Goal: Check status: Check status

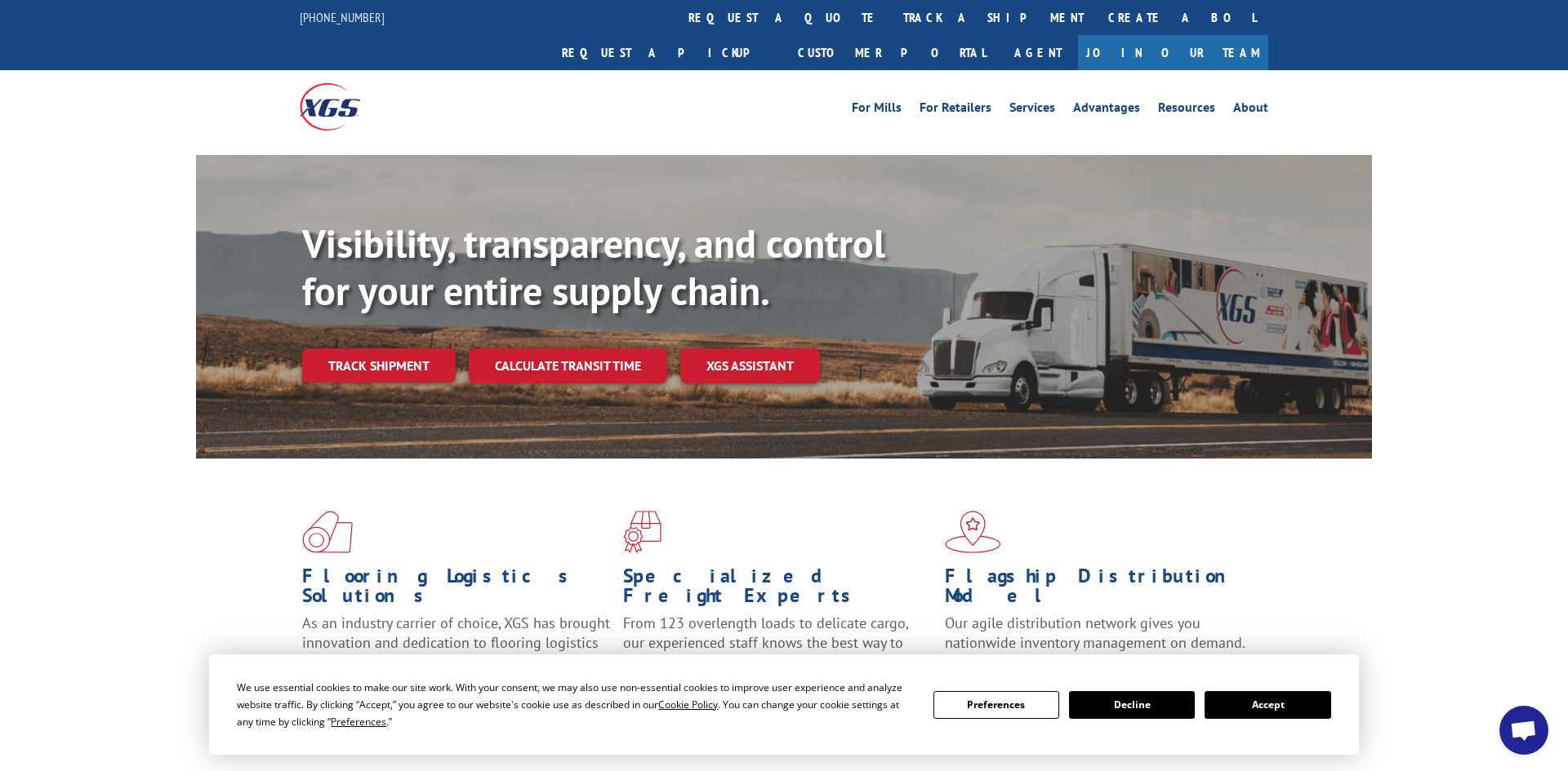
click at [1246, 699] on button "Accept" at bounding box center [1268, 704] width 126 height 27
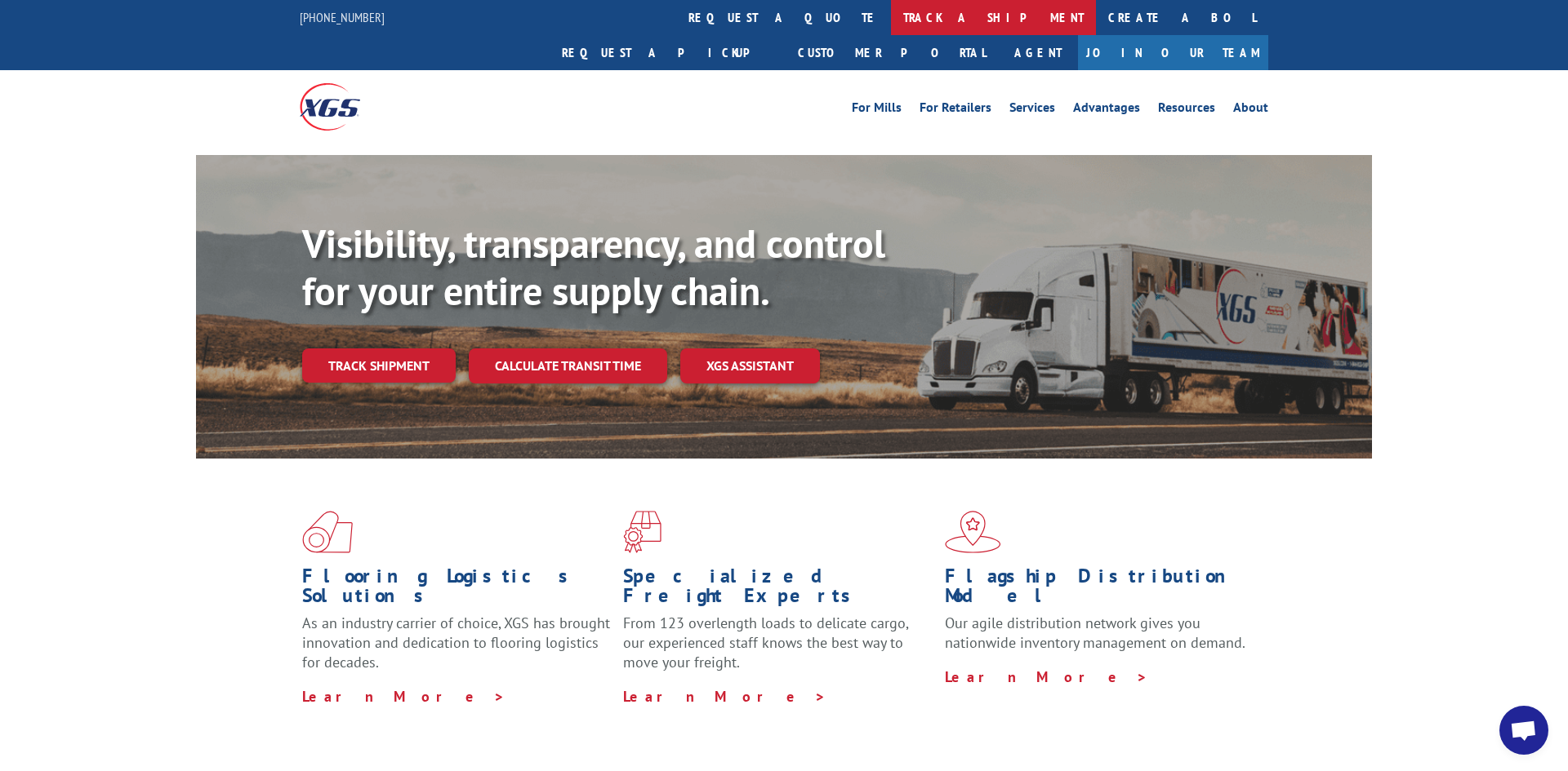
click at [891, 14] on link "track a shipment" at bounding box center [994, 17] width 205 height 35
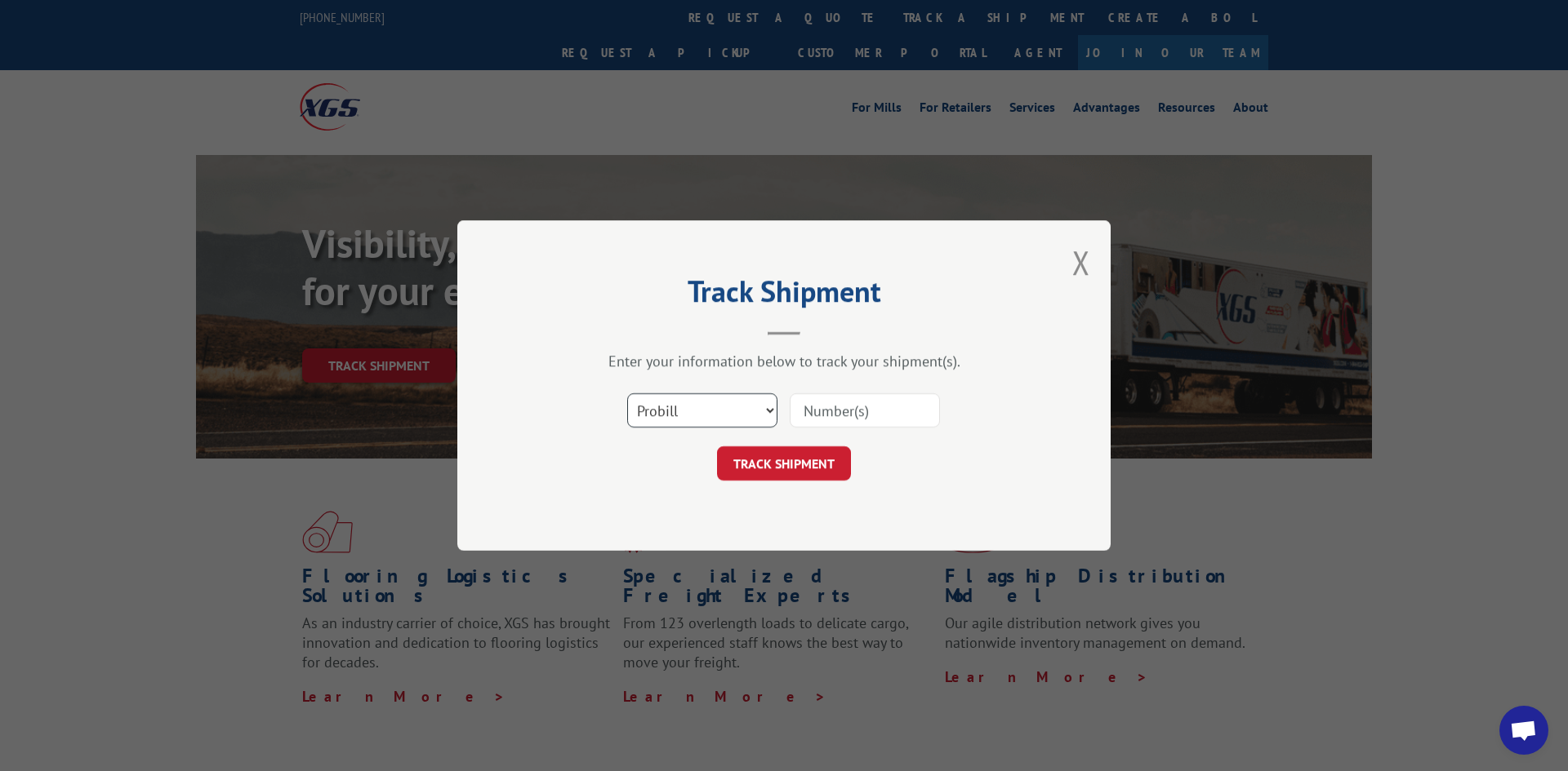
click at [770, 411] on select "Select category... Probill BOL PO" at bounding box center [703, 410] width 151 height 34
select select "bol"
click at [627, 394] on select "Select category... Probill BOL PO" at bounding box center [703, 410] width 151 height 34
click at [843, 414] on input at bounding box center [865, 410] width 151 height 34
paste input "31476426"
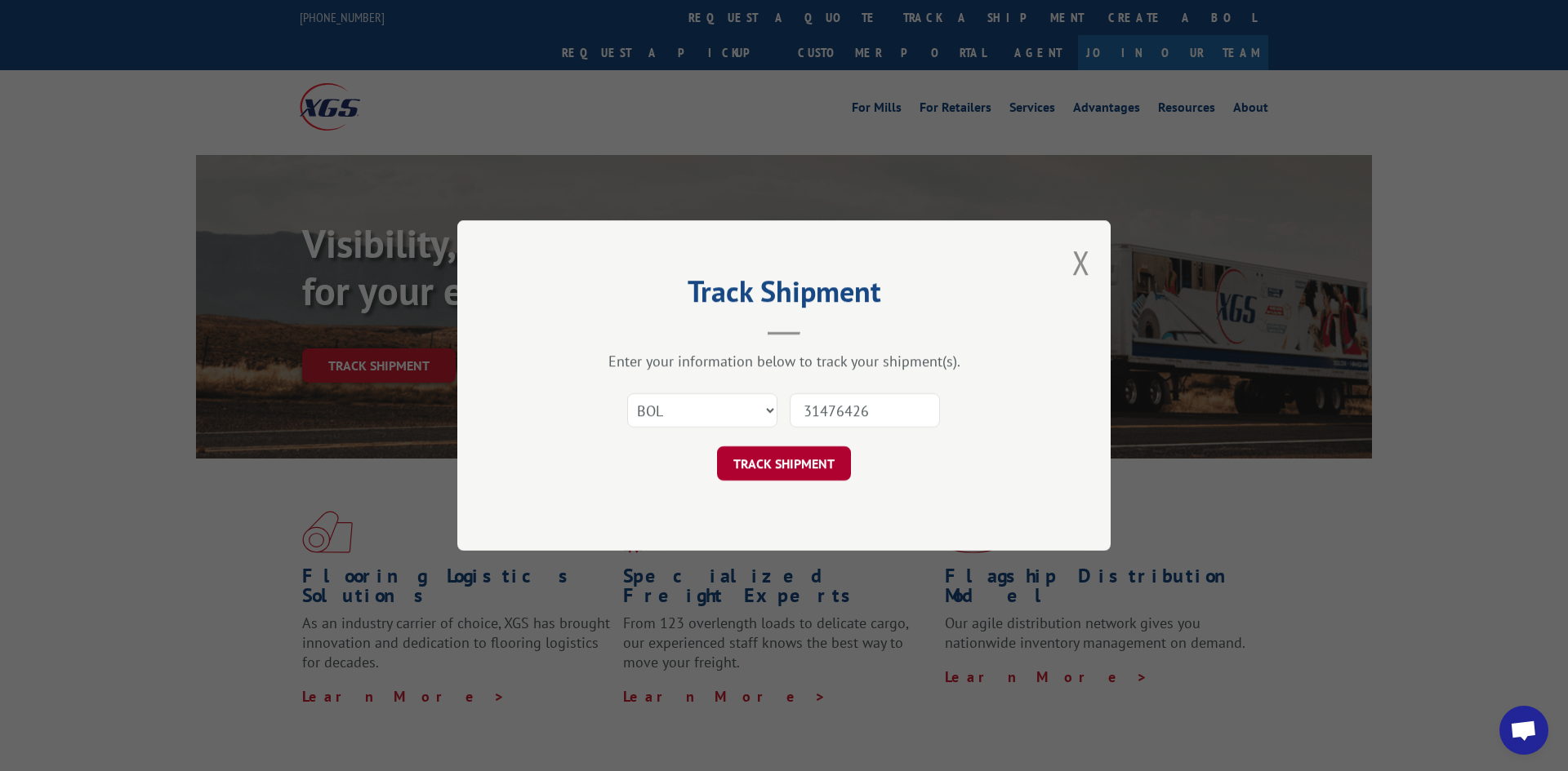
type input "31476426"
click at [800, 464] on button "TRACK SHIPMENT" at bounding box center [784, 463] width 134 height 34
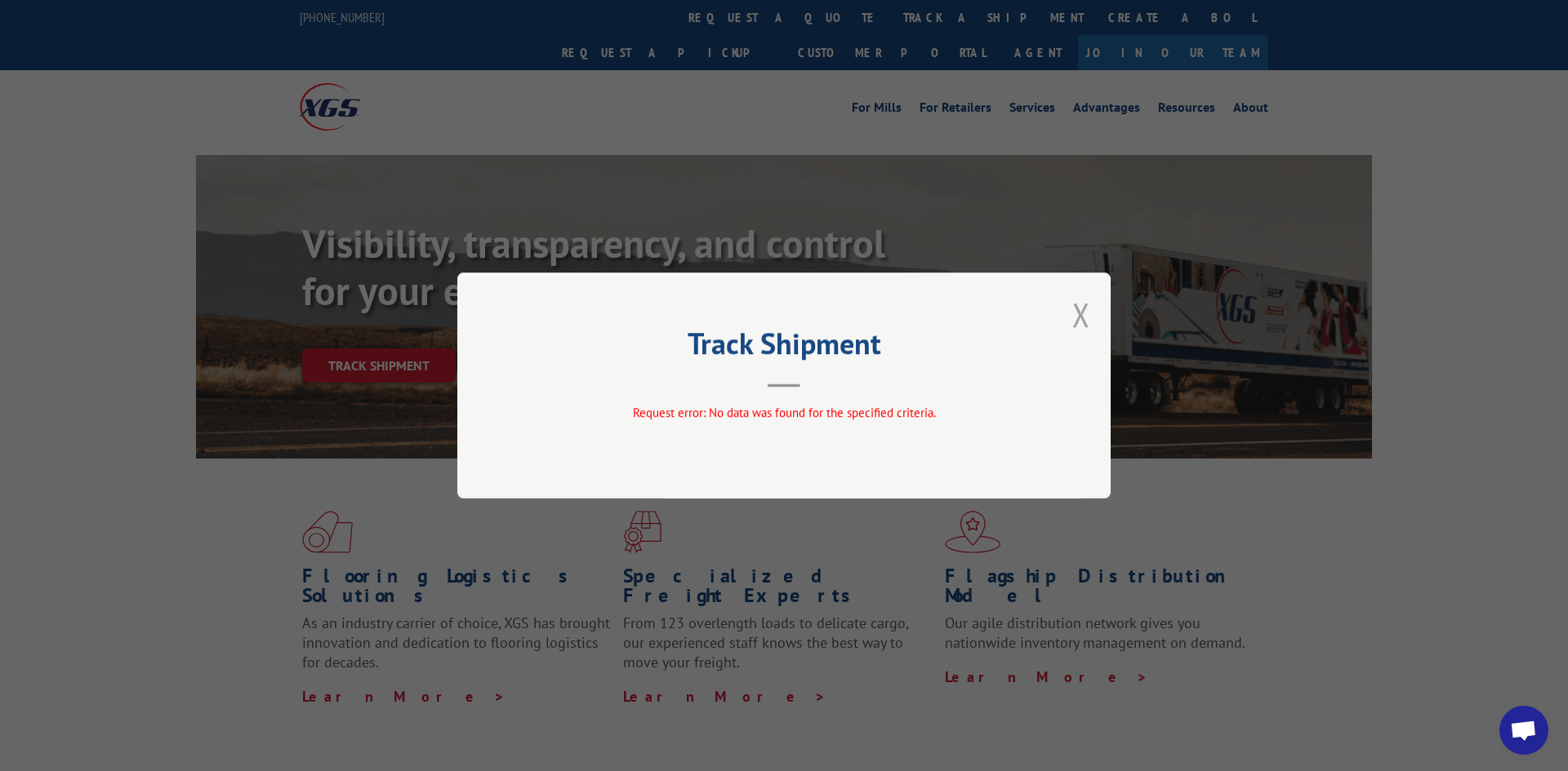
click at [1079, 313] on button "Close modal" at bounding box center [1080, 314] width 18 height 43
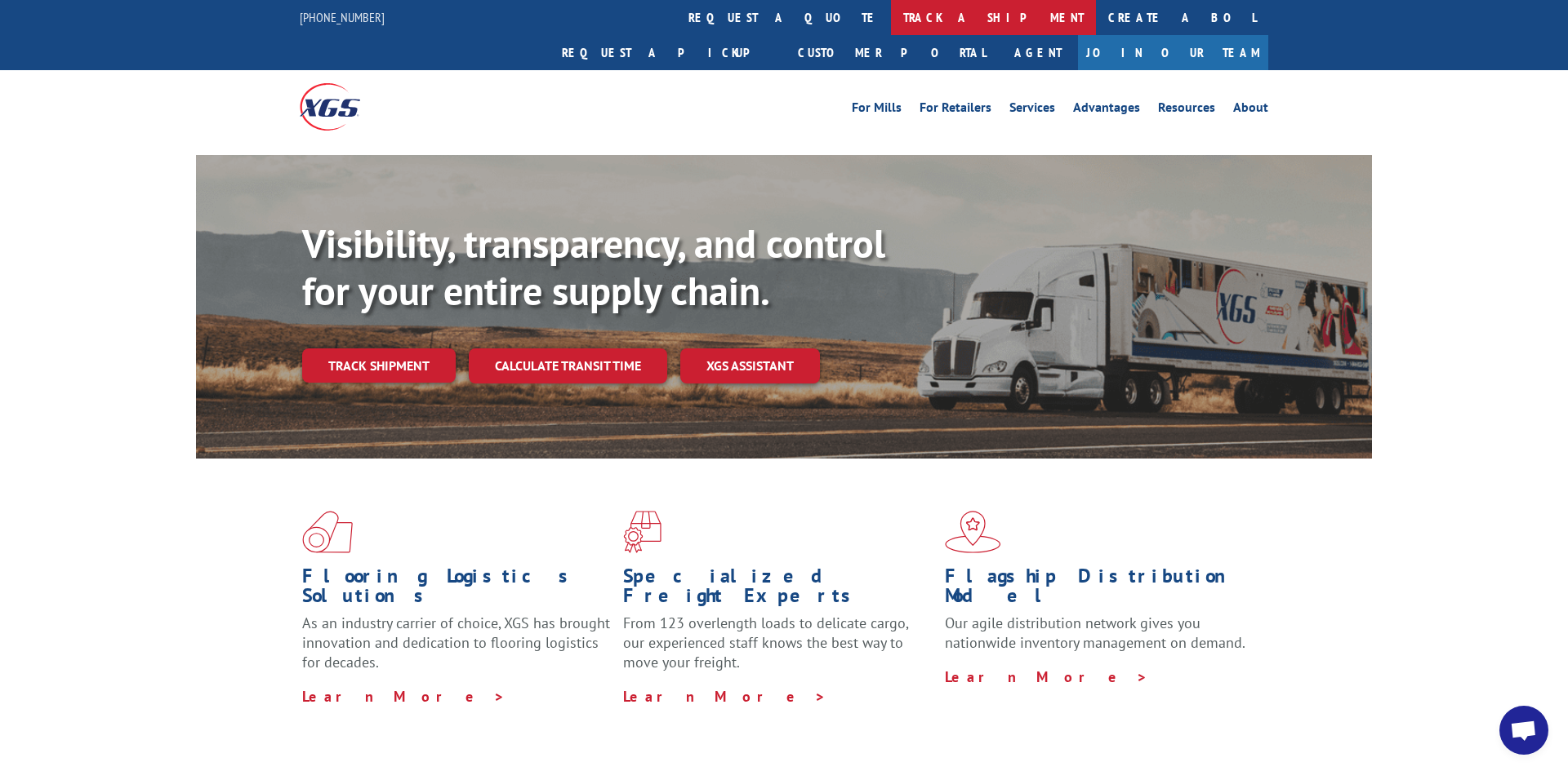
click at [891, 21] on link "track a shipment" at bounding box center [994, 17] width 205 height 35
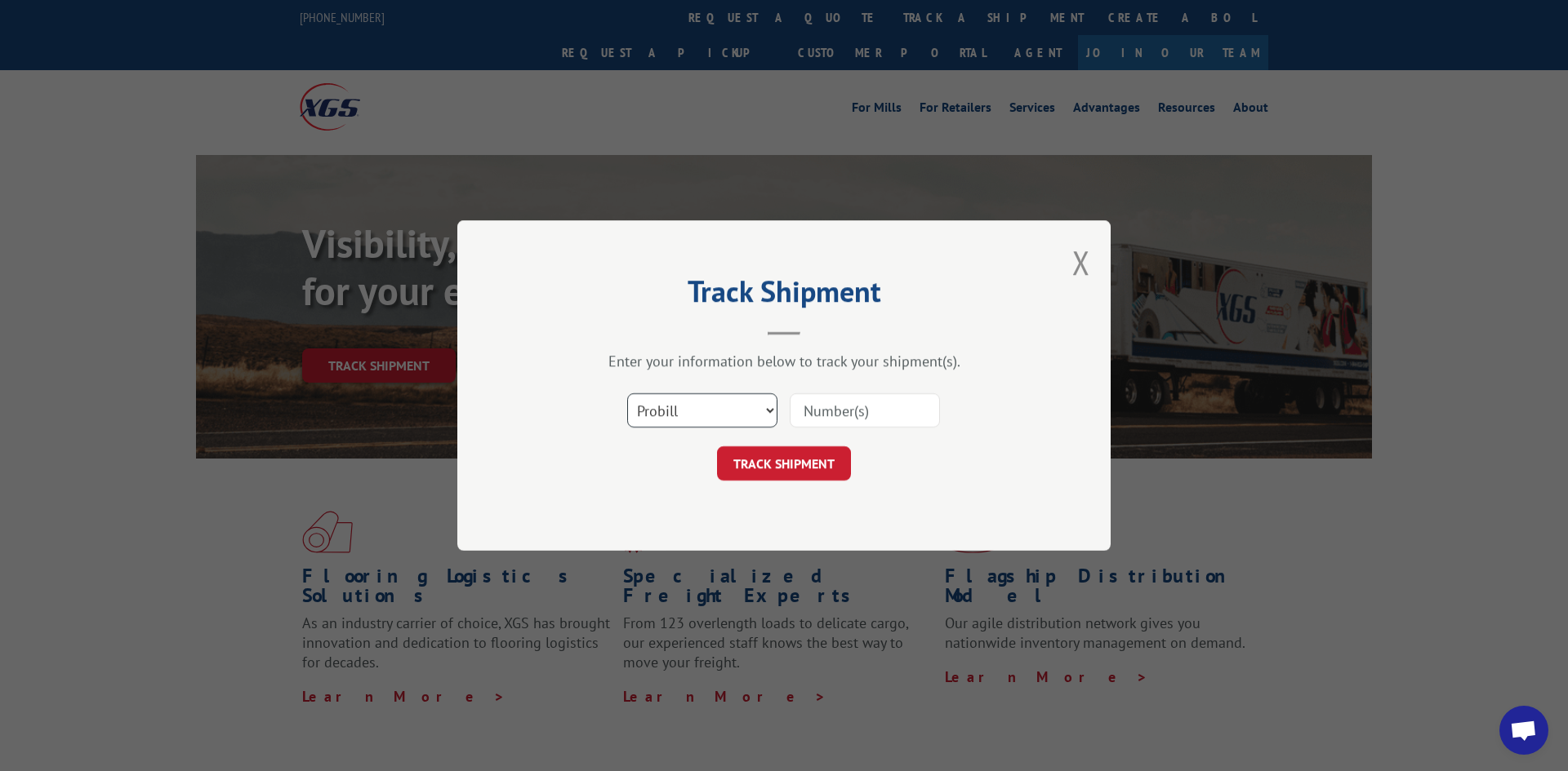
click at [770, 408] on select "Select category... Probill BOL PO" at bounding box center [703, 410] width 151 height 34
select select "bol"
click at [627, 394] on select "Select category... Probill BOL PO" at bounding box center [703, 410] width 151 height 34
click at [822, 414] on input at bounding box center [865, 410] width 151 height 34
paste input "31482612"
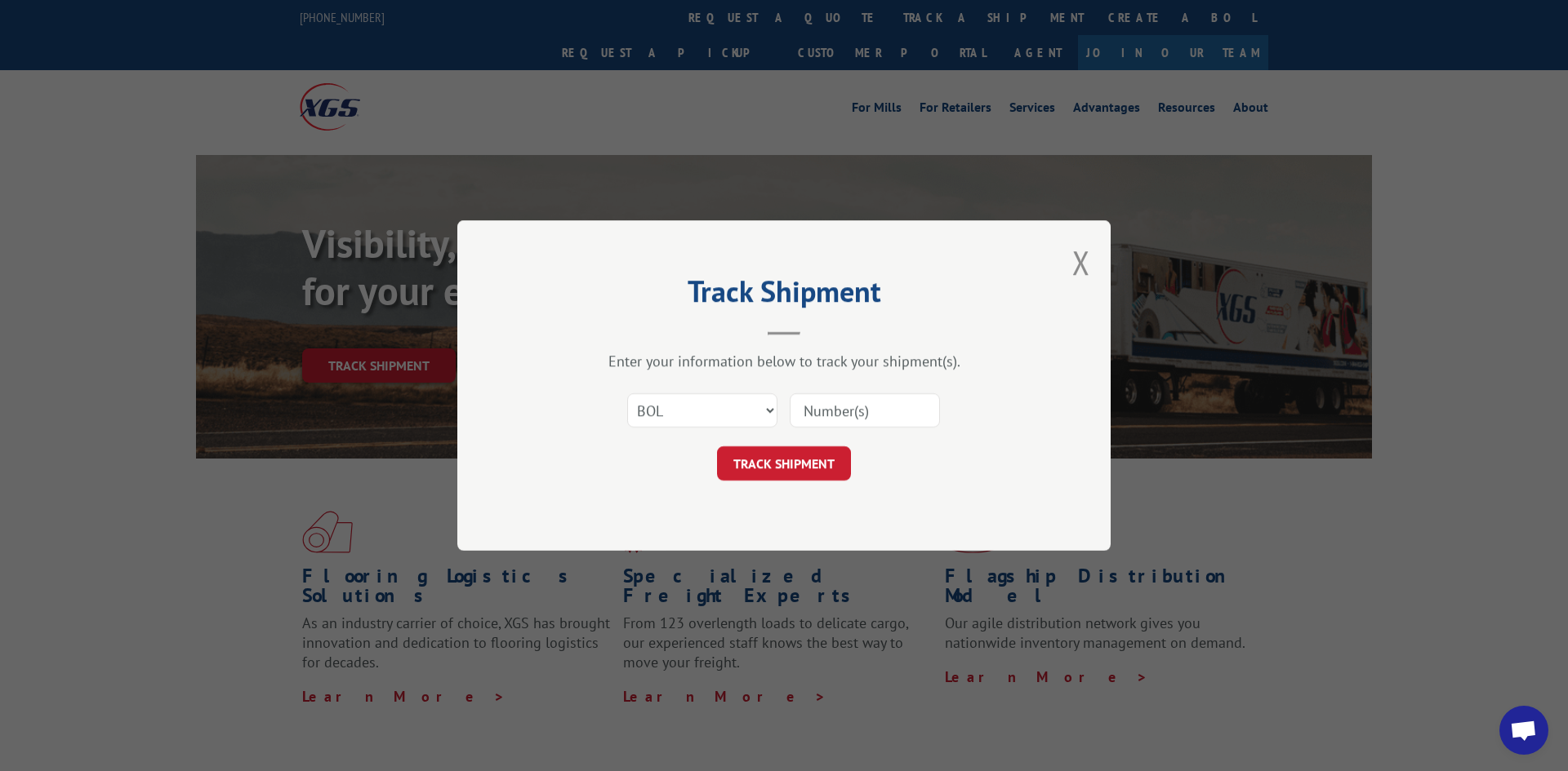
type input "31482612"
click button "TRACK SHIPMENT" at bounding box center [784, 463] width 134 height 34
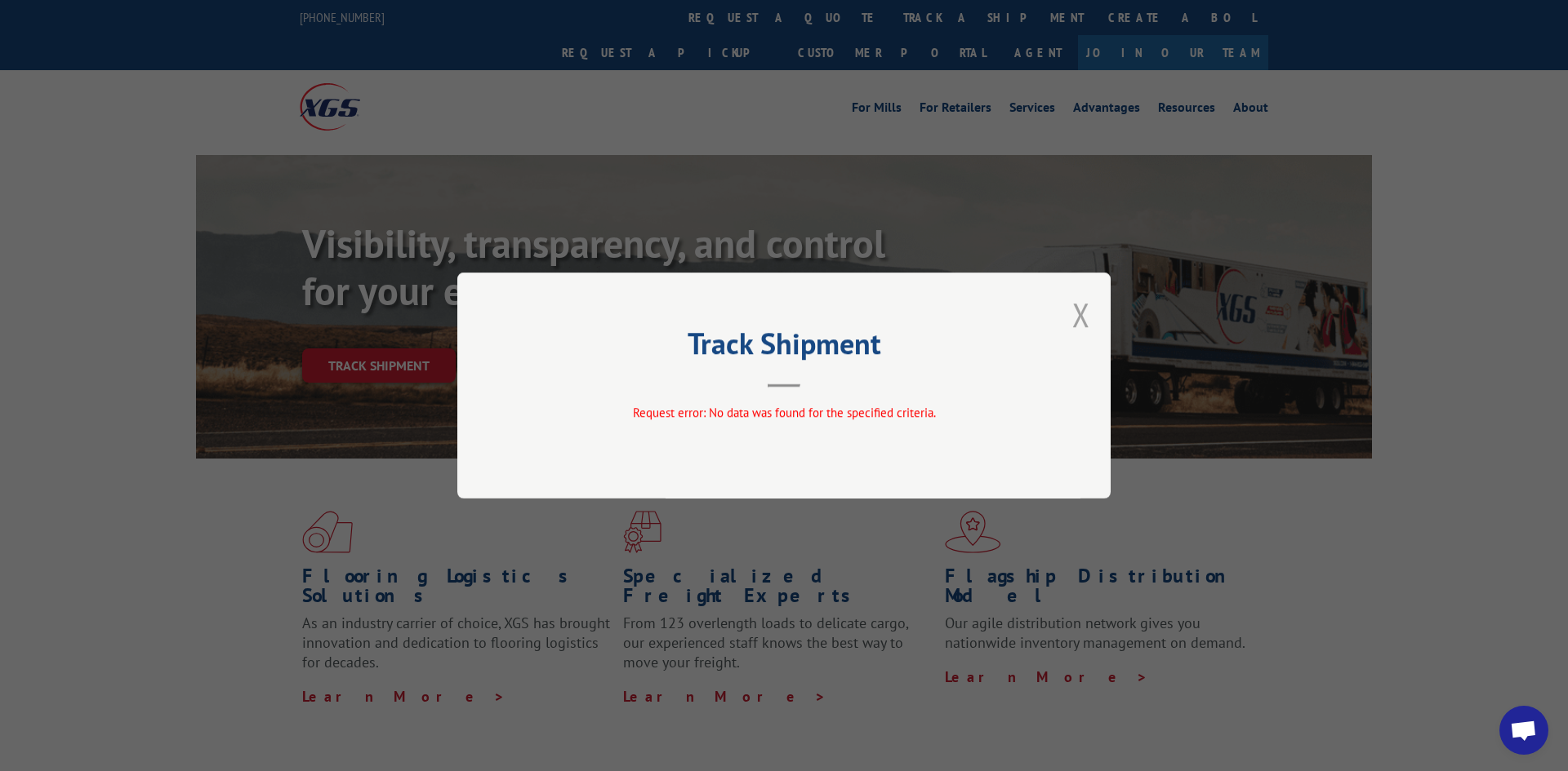
click at [1082, 314] on button "Close modal" at bounding box center [1080, 314] width 18 height 43
